Goal: Information Seeking & Learning: Learn about a topic

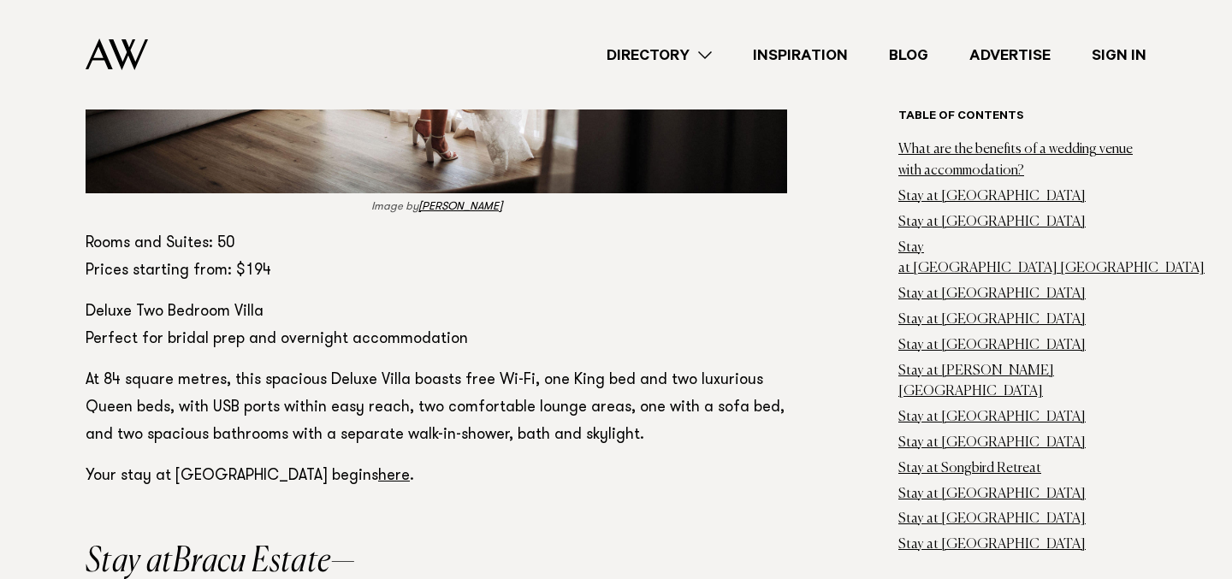
scroll to position [2157, 0]
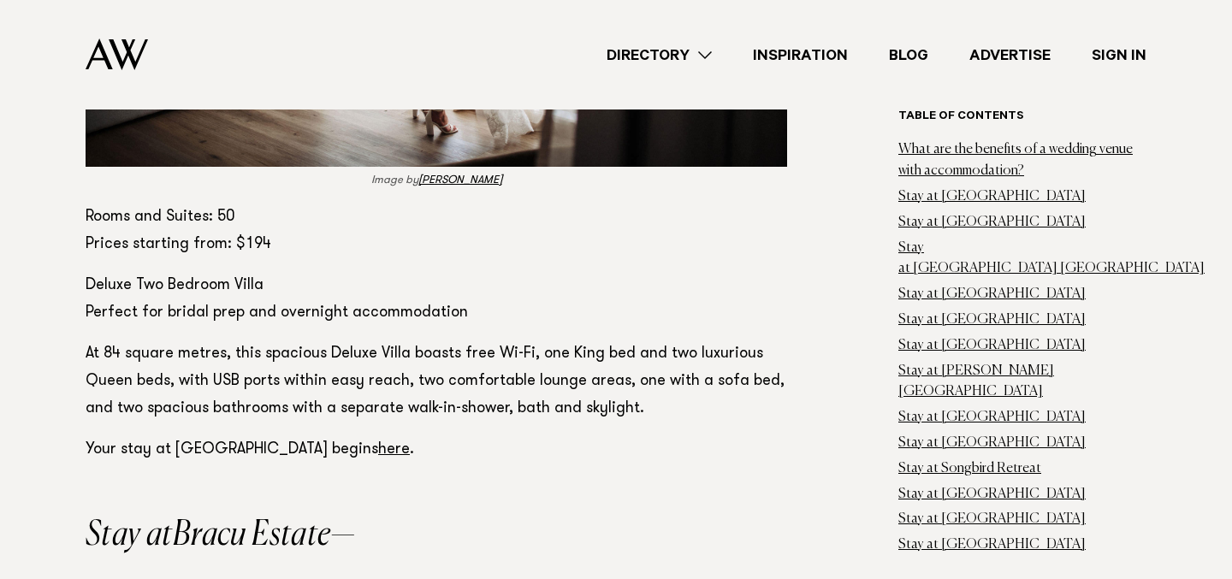
click at [410, 442] on link "here" at bounding box center [394, 449] width 32 height 15
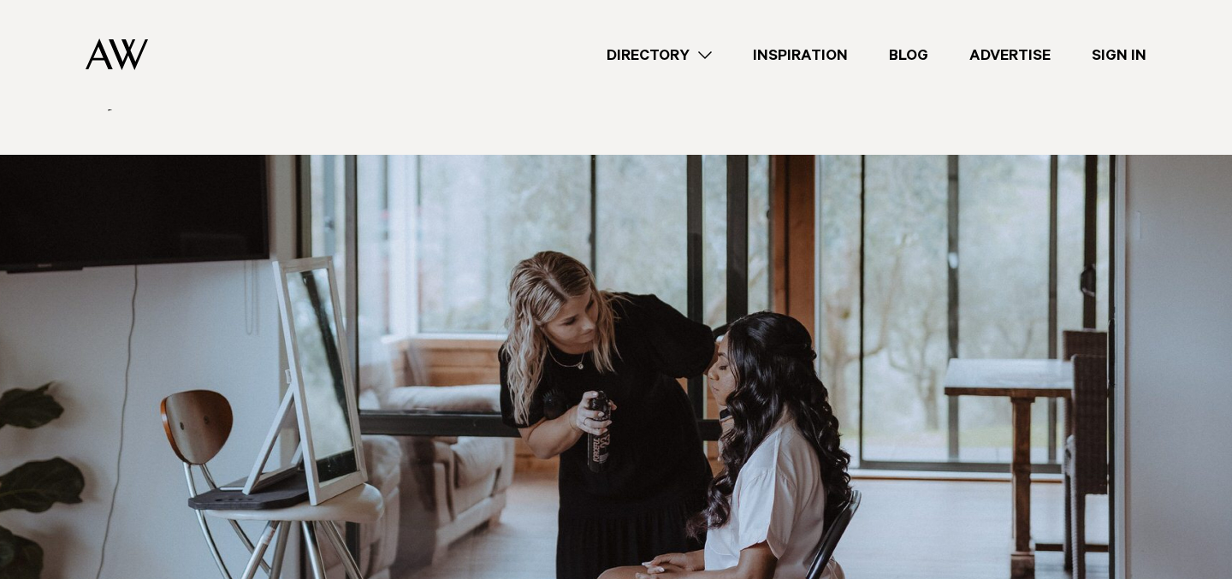
scroll to position [449, 0]
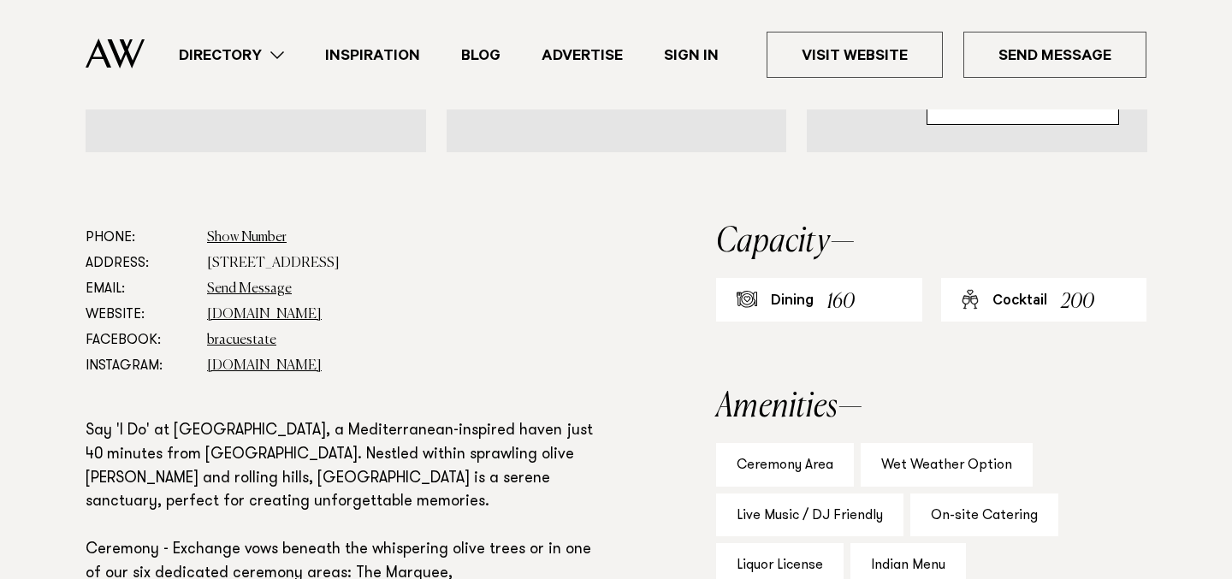
scroll to position [857, 0]
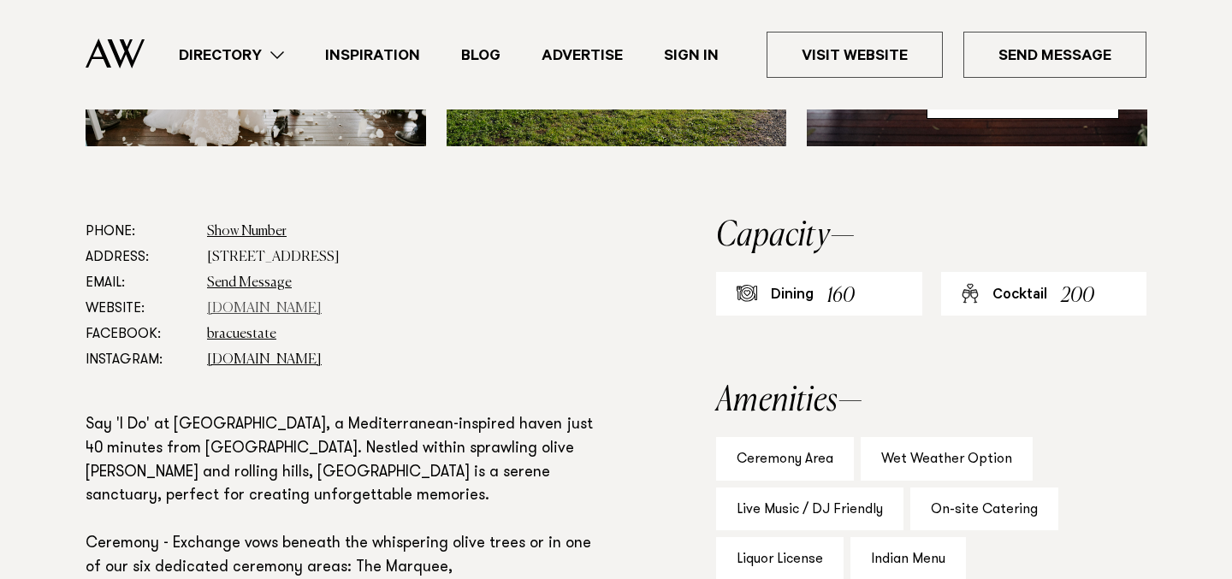
click at [262, 309] on link "bracu.co.nz" at bounding box center [264, 309] width 115 height 14
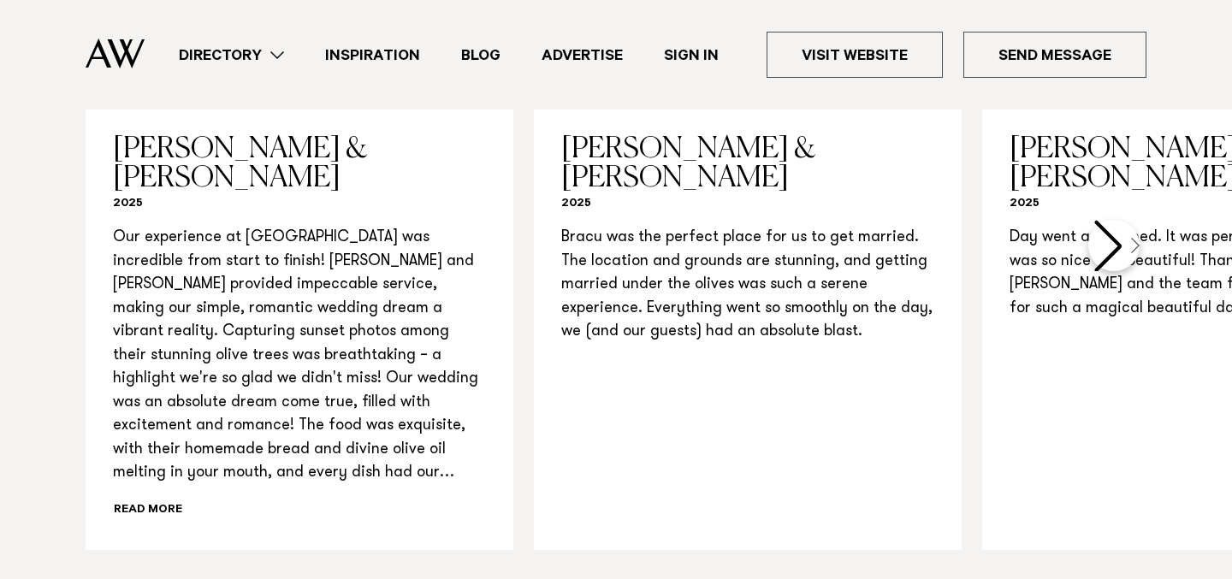
scroll to position [1780, 0]
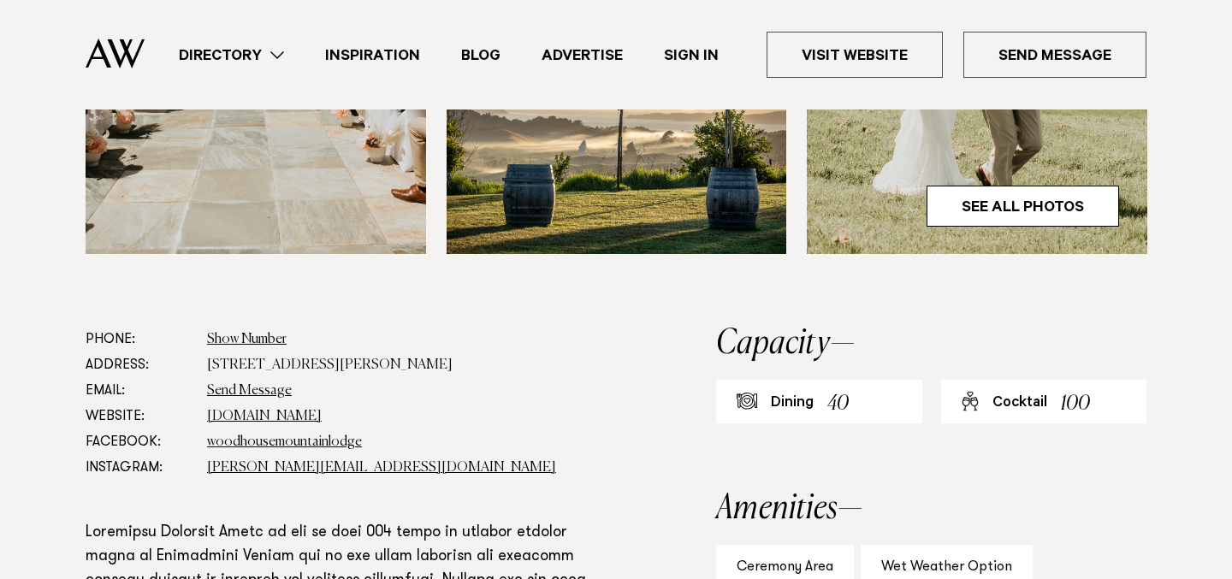
scroll to position [810, 0]
click at [254, 416] on link "woodhouselodge.nz" at bounding box center [264, 418] width 115 height 14
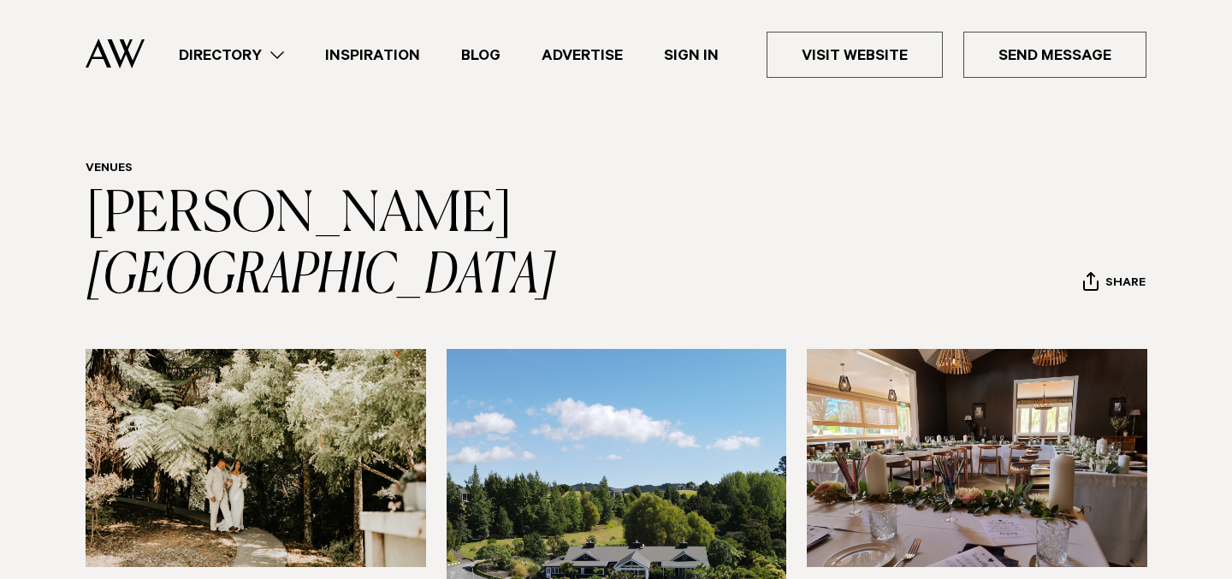
scroll to position [0, 0]
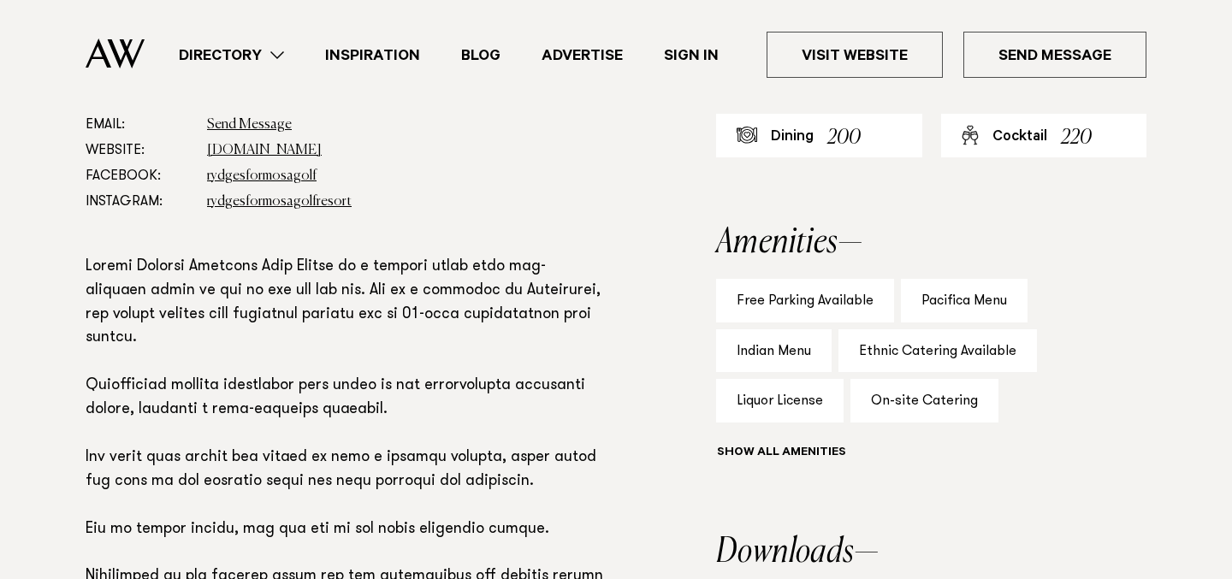
scroll to position [1081, 0]
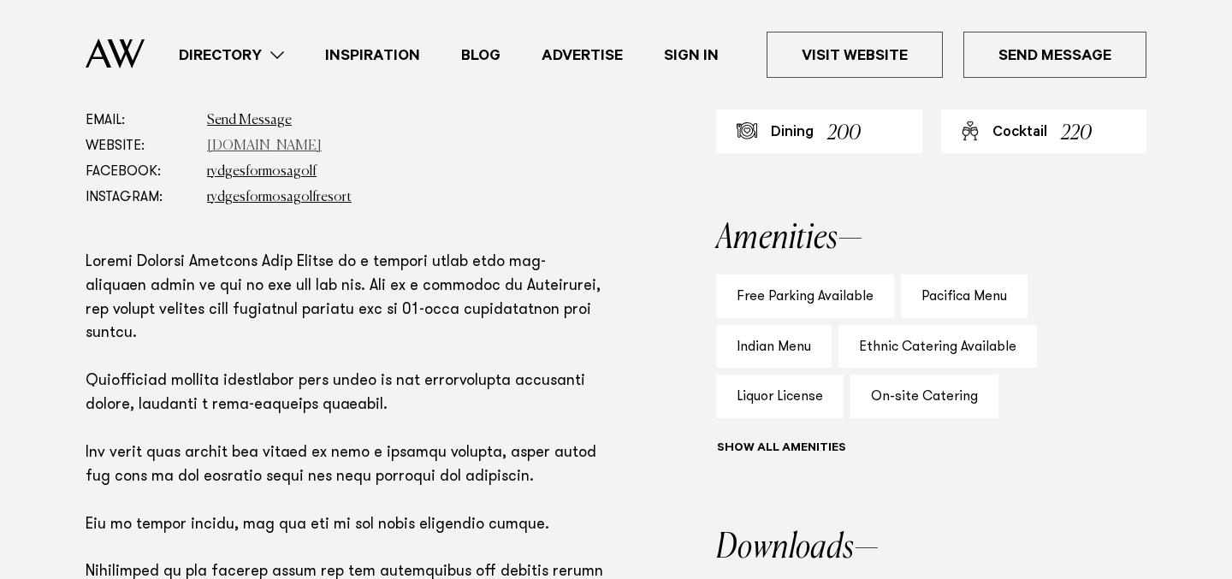
click at [268, 150] on link "[DOMAIN_NAME]" at bounding box center [264, 147] width 115 height 14
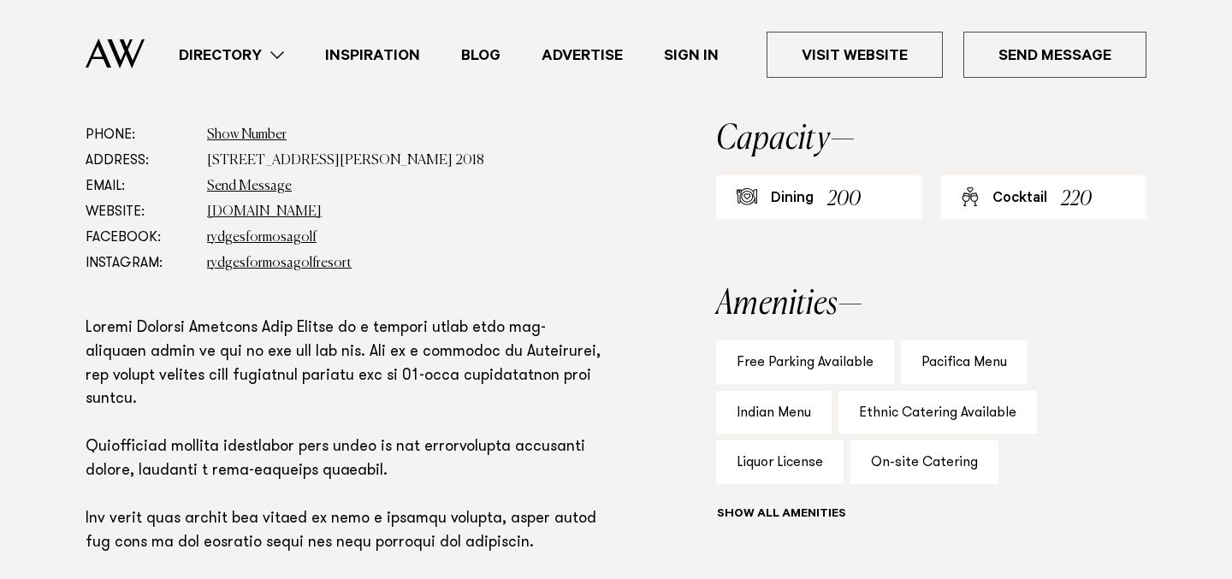
scroll to position [980, 0]
